Goal: Task Accomplishment & Management: Use online tool/utility

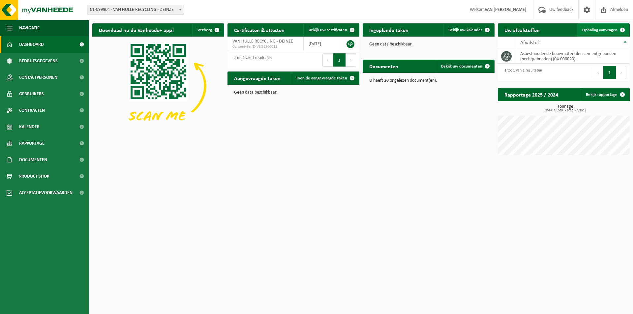
click at [609, 32] on span "Ophaling aanvragen" at bounding box center [600, 30] width 35 height 4
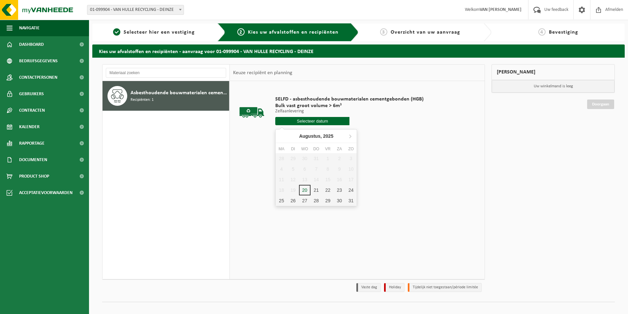
click at [301, 123] on input "text" at bounding box center [312, 121] width 74 height 8
click at [319, 188] on div "21" at bounding box center [317, 190] width 12 height 11
type input "Van 2025-08-21"
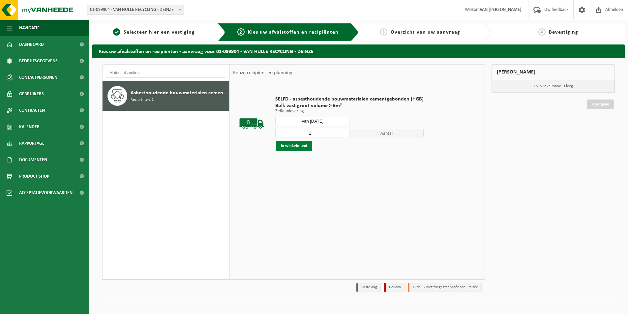
click at [304, 148] on button "In winkelmand" at bounding box center [294, 146] width 36 height 11
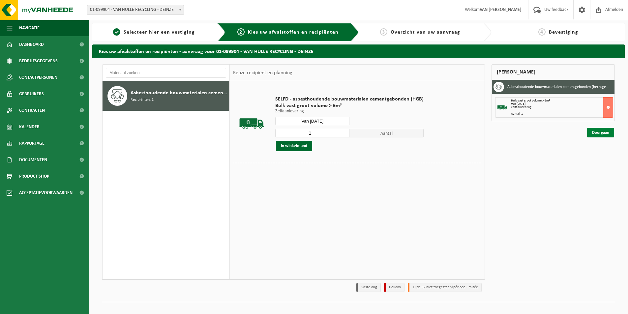
click at [607, 132] on link "Doorgaan" at bounding box center [601, 133] width 27 height 10
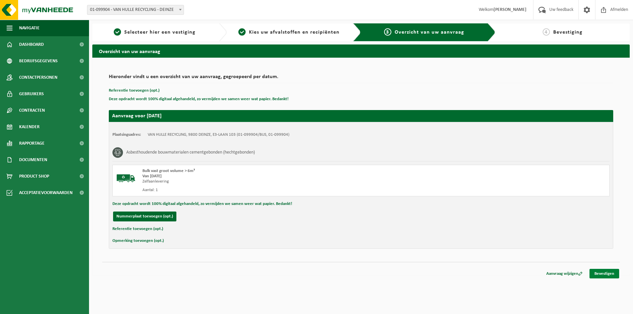
click at [614, 271] on link "Bevestigen" at bounding box center [605, 274] width 30 height 10
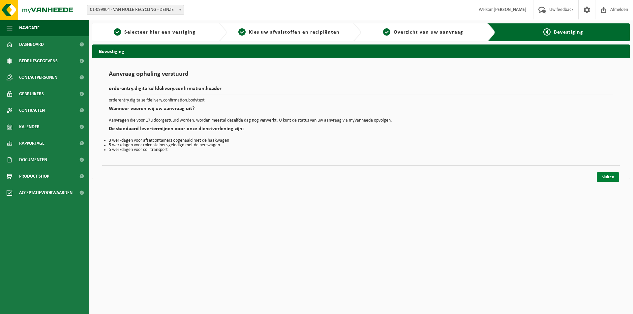
click at [604, 178] on link "Sluiten" at bounding box center [608, 178] width 22 height 10
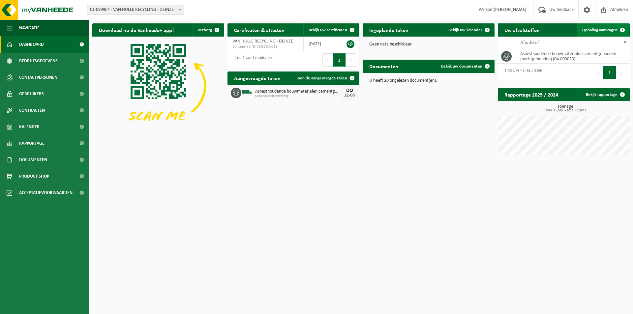
click at [616, 30] on span "Ophaling aanvragen" at bounding box center [600, 30] width 35 height 4
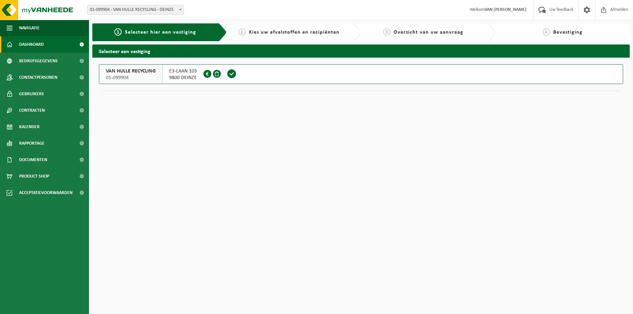
click at [50, 43] on link "Dashboard" at bounding box center [44, 44] width 89 height 16
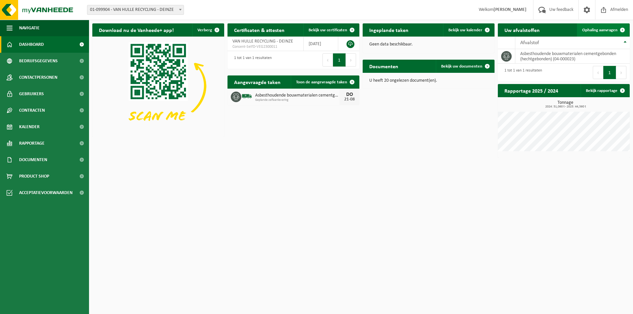
click at [616, 29] on span at bounding box center [622, 29] width 13 height 13
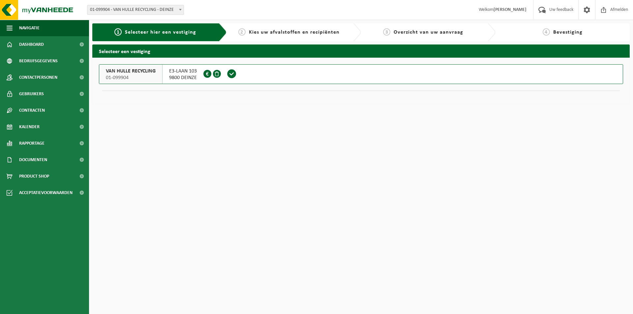
click at [230, 75] on span at bounding box center [232, 74] width 10 height 10
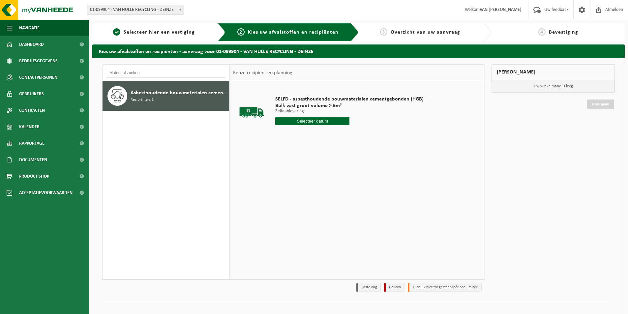
click at [309, 121] on input "text" at bounding box center [312, 121] width 74 height 8
click at [328, 190] on div "22" at bounding box center [328, 190] width 12 height 11
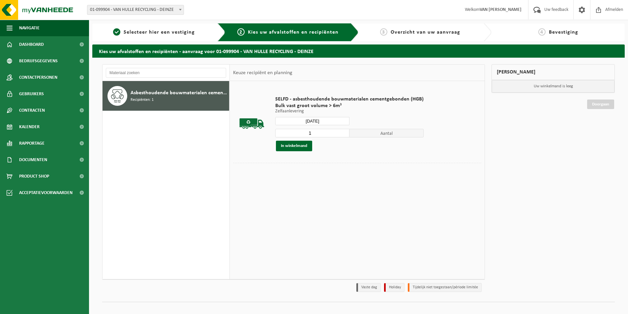
type input "Van [DATE]"
